Goal: Communication & Community: Answer question/provide support

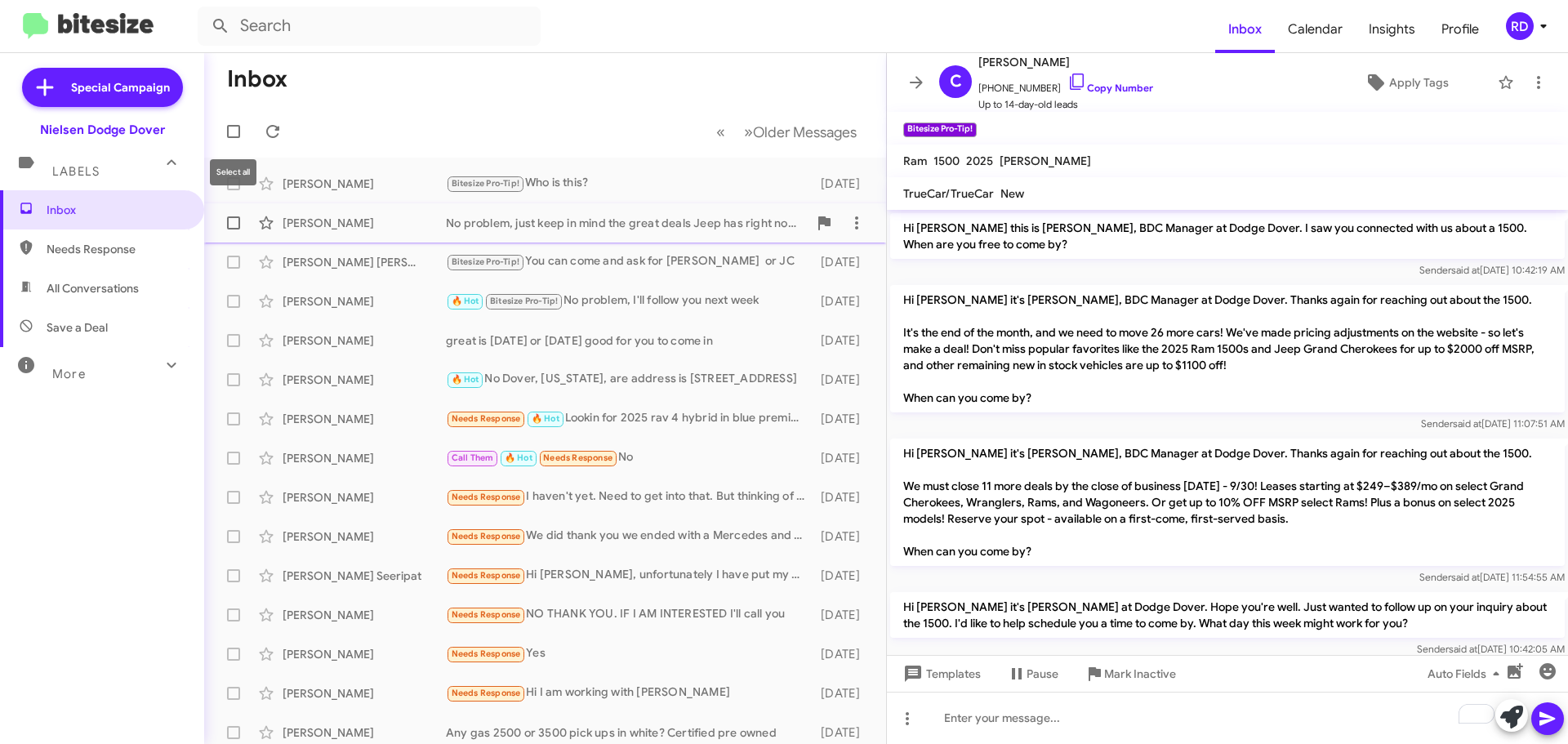
scroll to position [295, 0]
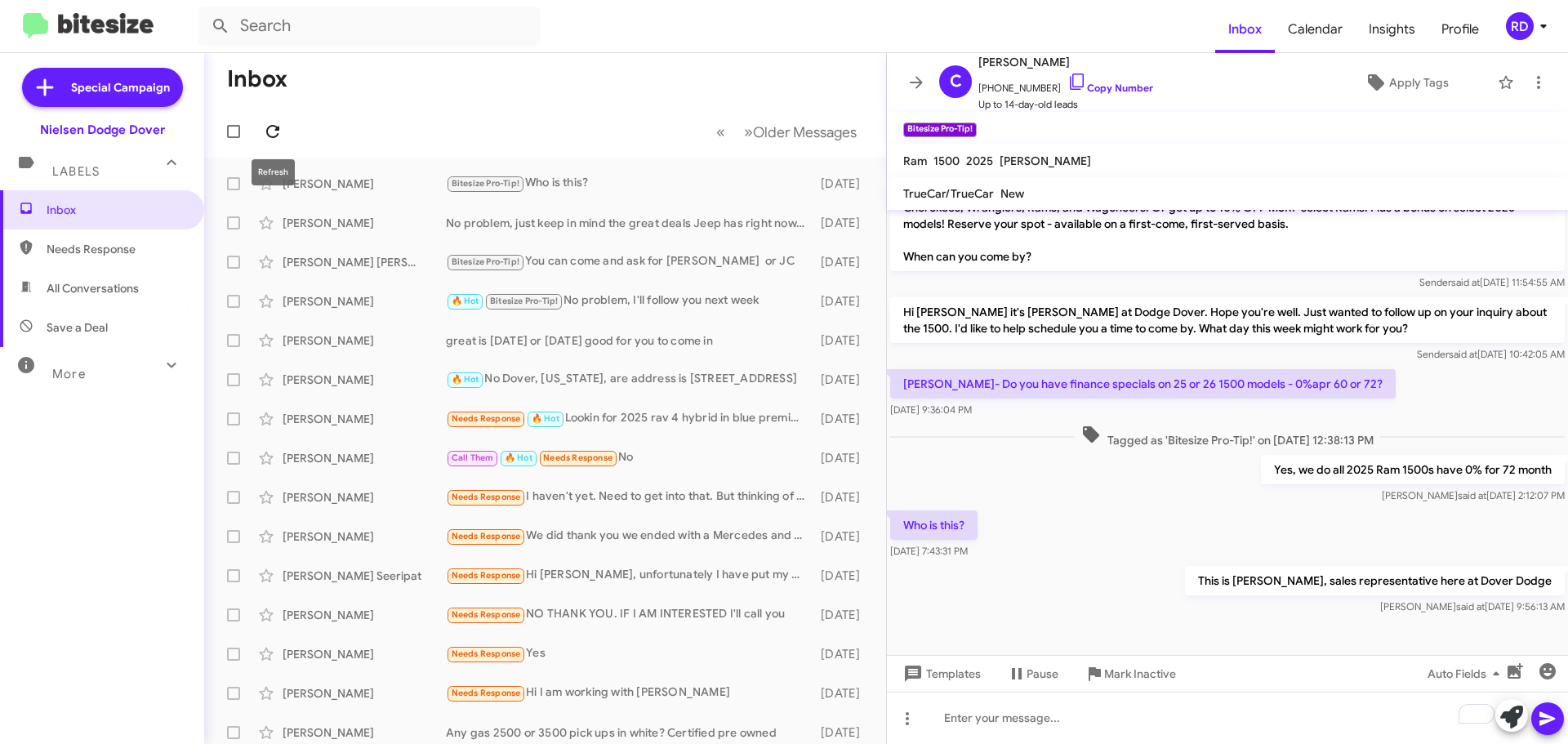
click at [271, 129] on icon at bounding box center [272, 131] width 20 height 20
click at [908, 77] on icon at bounding box center [916, 82] width 20 height 20
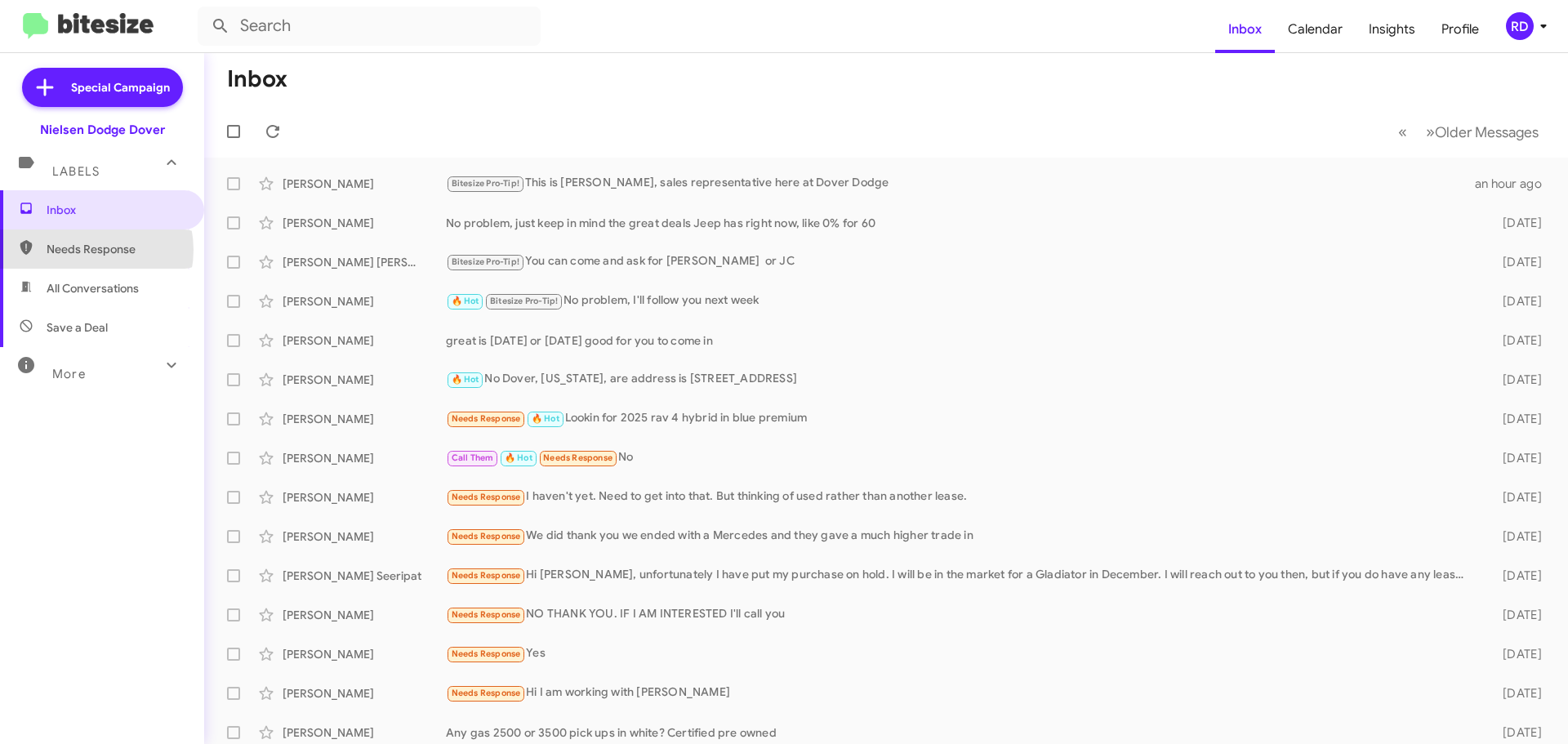
click at [83, 250] on span "Needs Response" at bounding box center [116, 248] width 139 height 16
type input "in:needs-response"
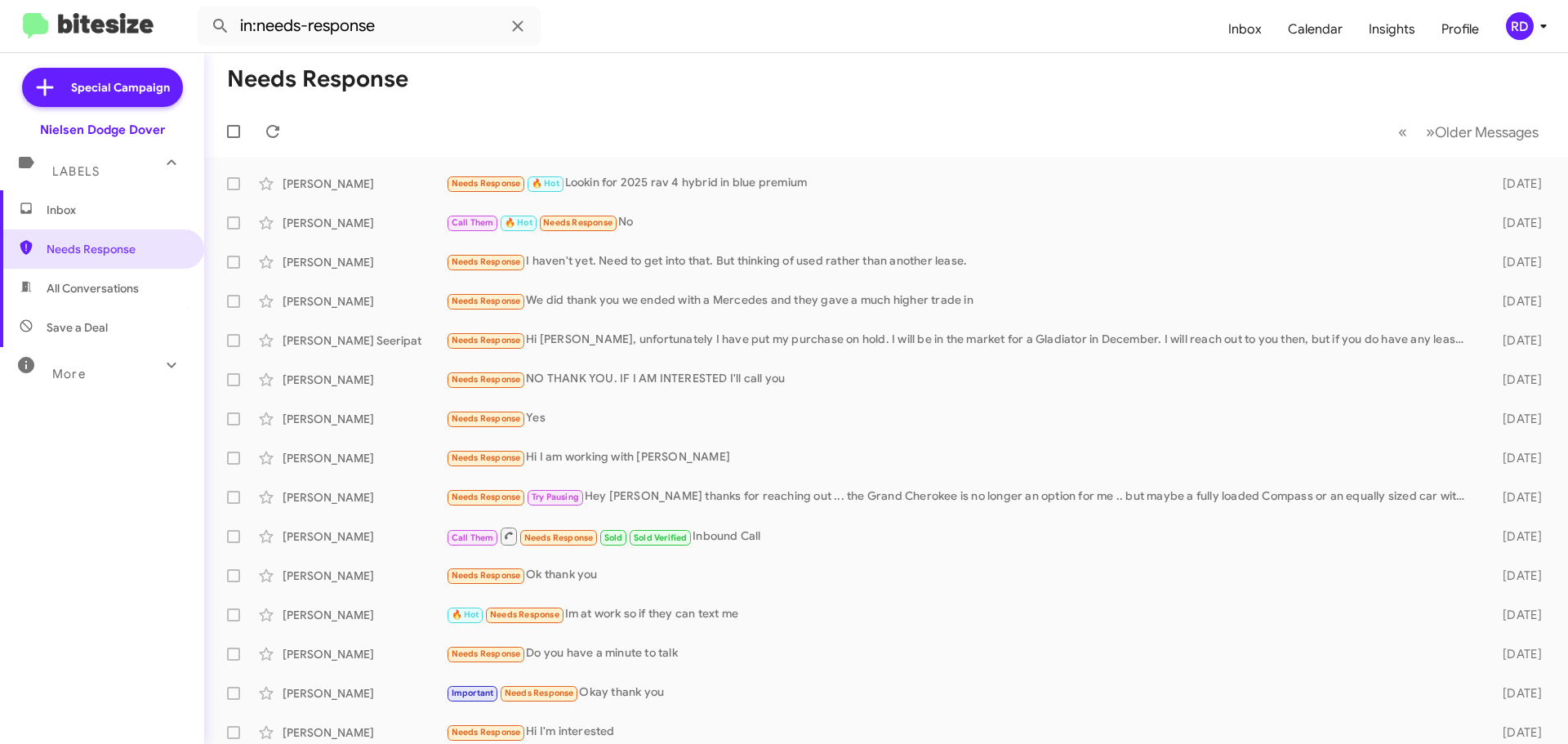
click at [63, 205] on span "Inbox" at bounding box center [116, 209] width 139 height 16
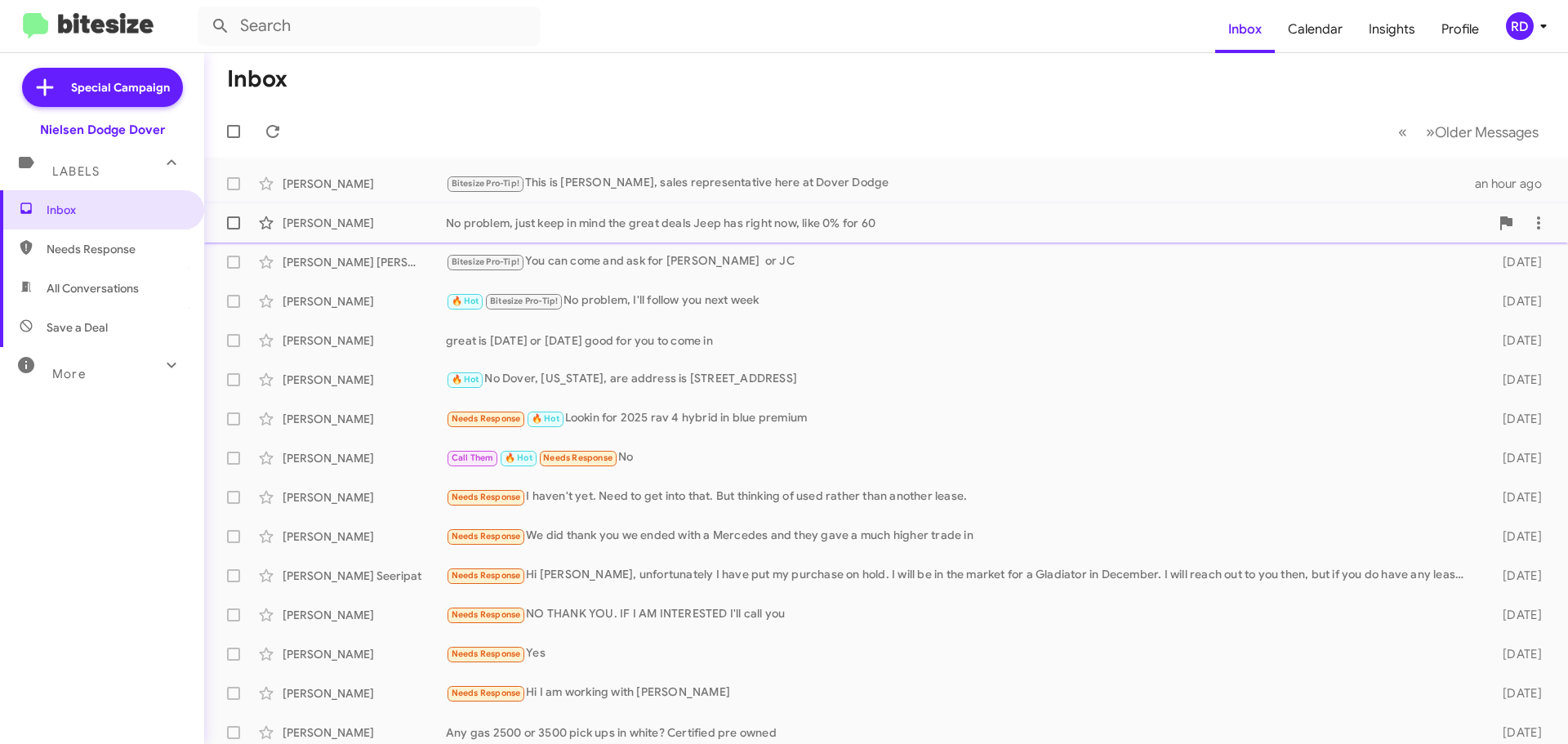
click at [356, 229] on div "[PERSON_NAME]" at bounding box center [364, 222] width 163 height 16
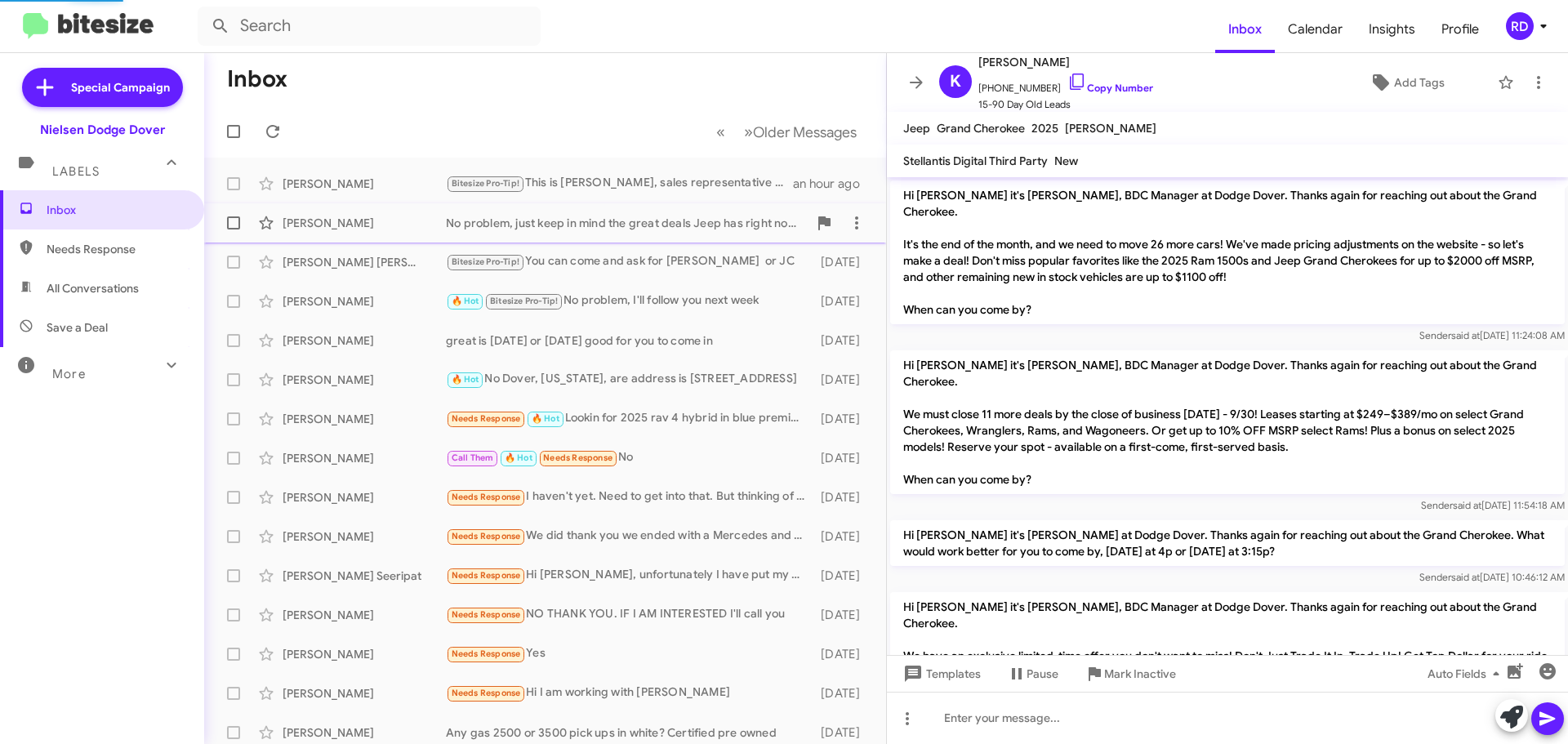
scroll to position [283, 0]
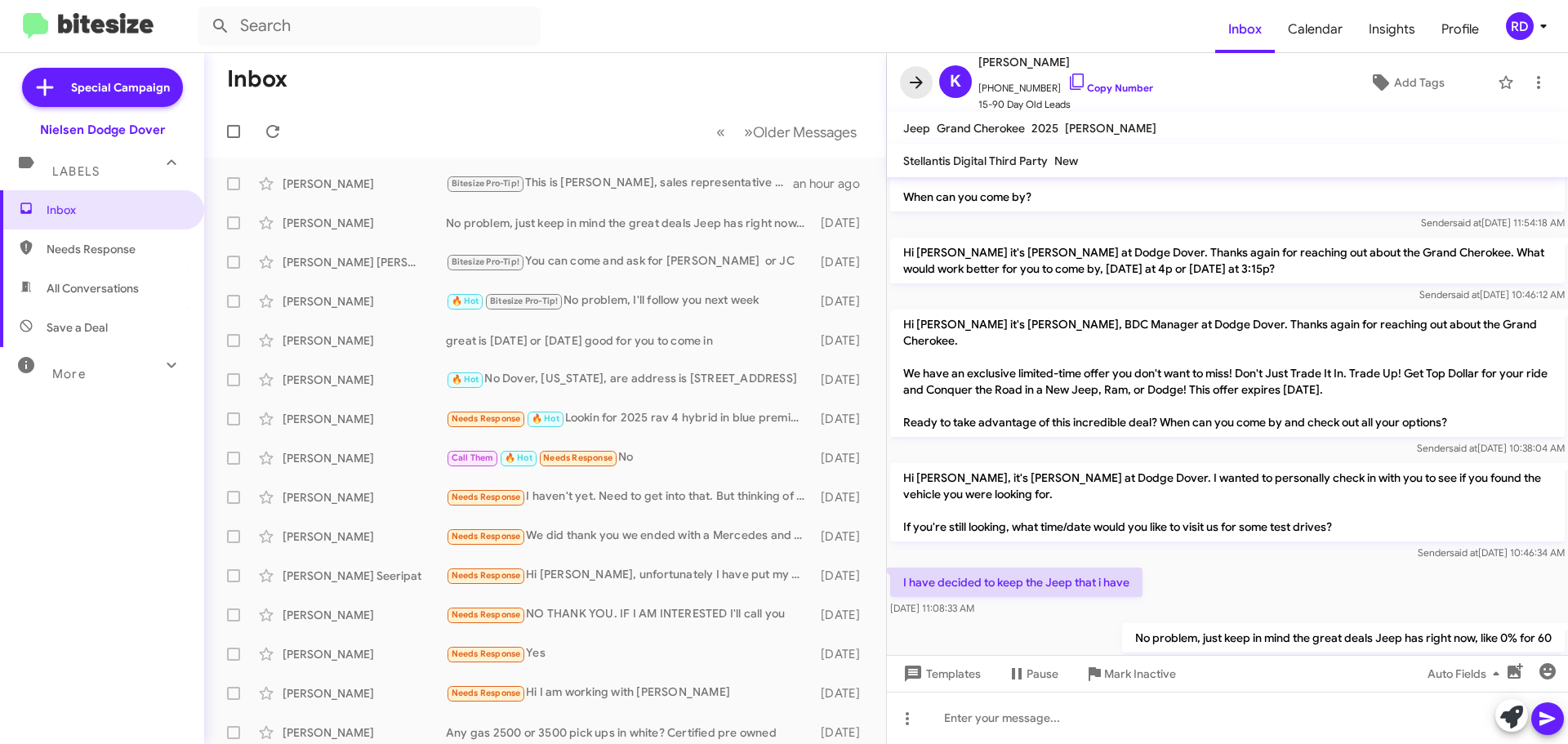
click at [922, 84] on icon at bounding box center [916, 82] width 20 height 20
